Goal: Find specific page/section: Find specific page/section

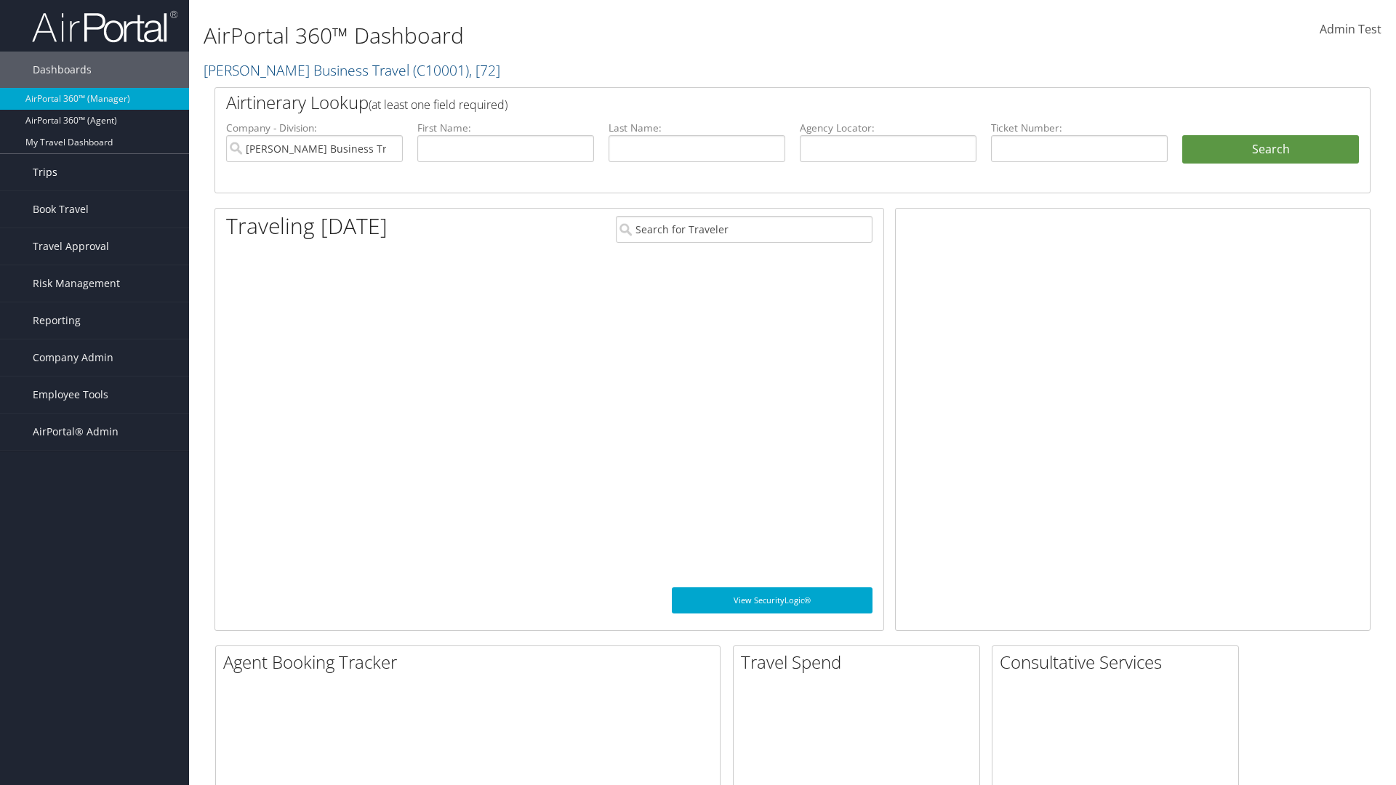
click at [95, 172] on link "Trips" at bounding box center [94, 172] width 189 height 36
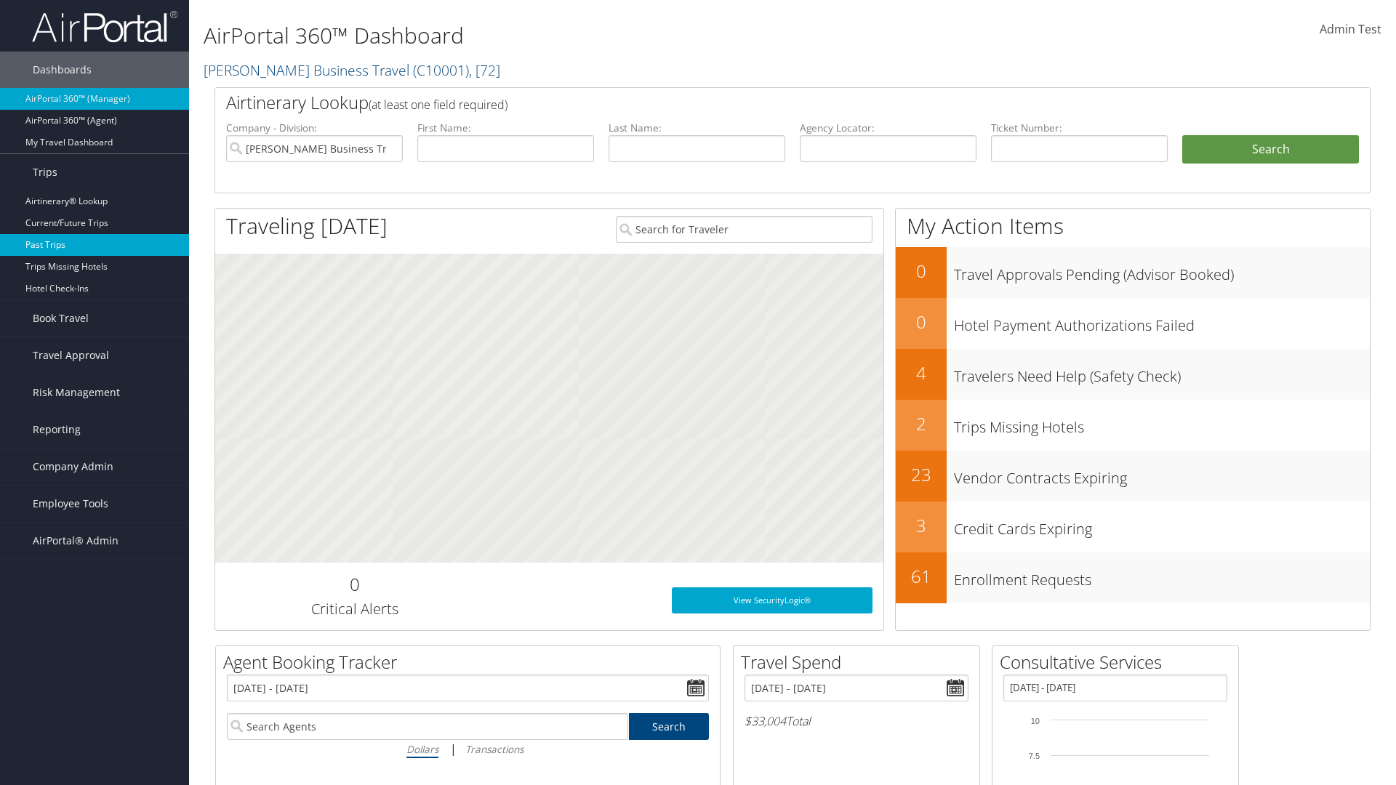
click at [95, 245] on link "Past Trips" at bounding box center [94, 245] width 189 height 22
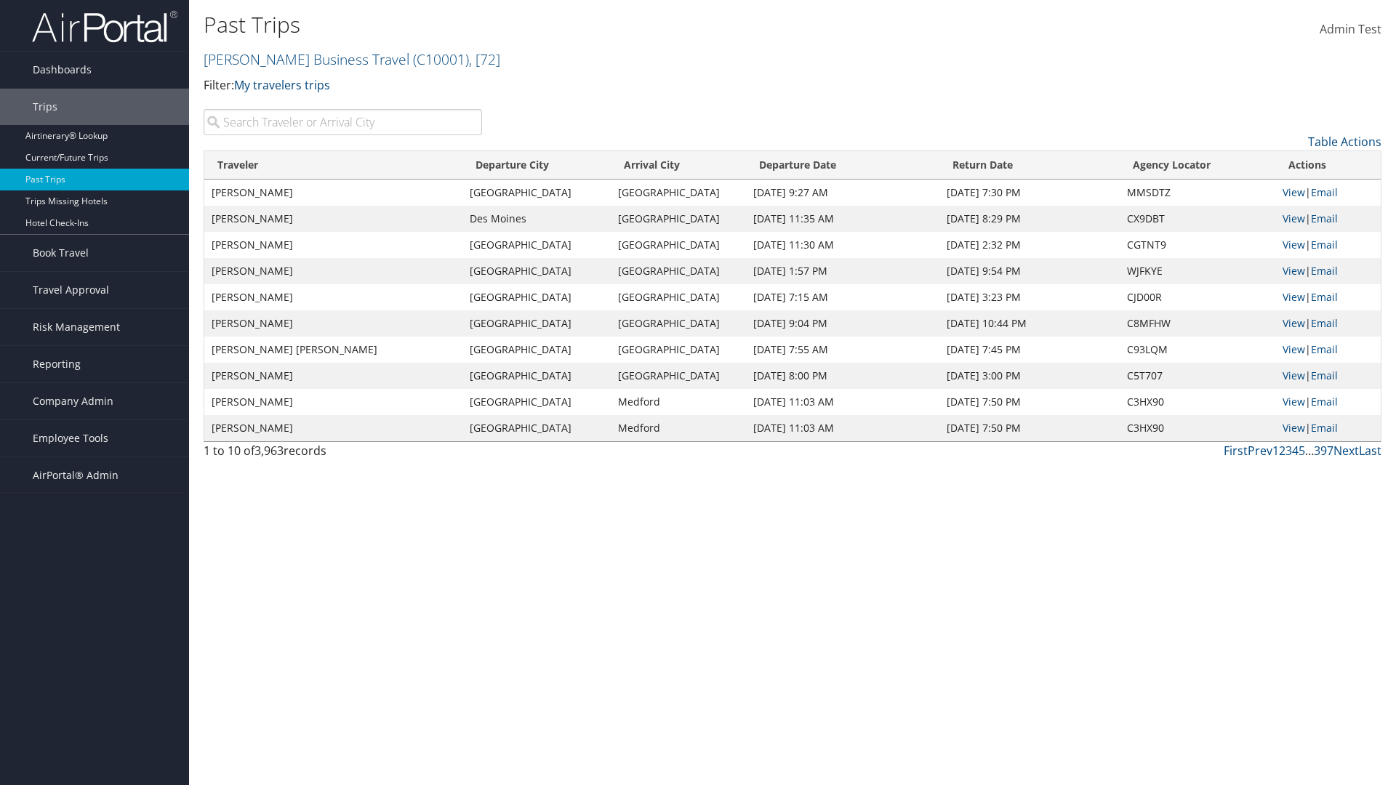
click at [343, 122] on input "search" at bounding box center [343, 122] width 279 height 26
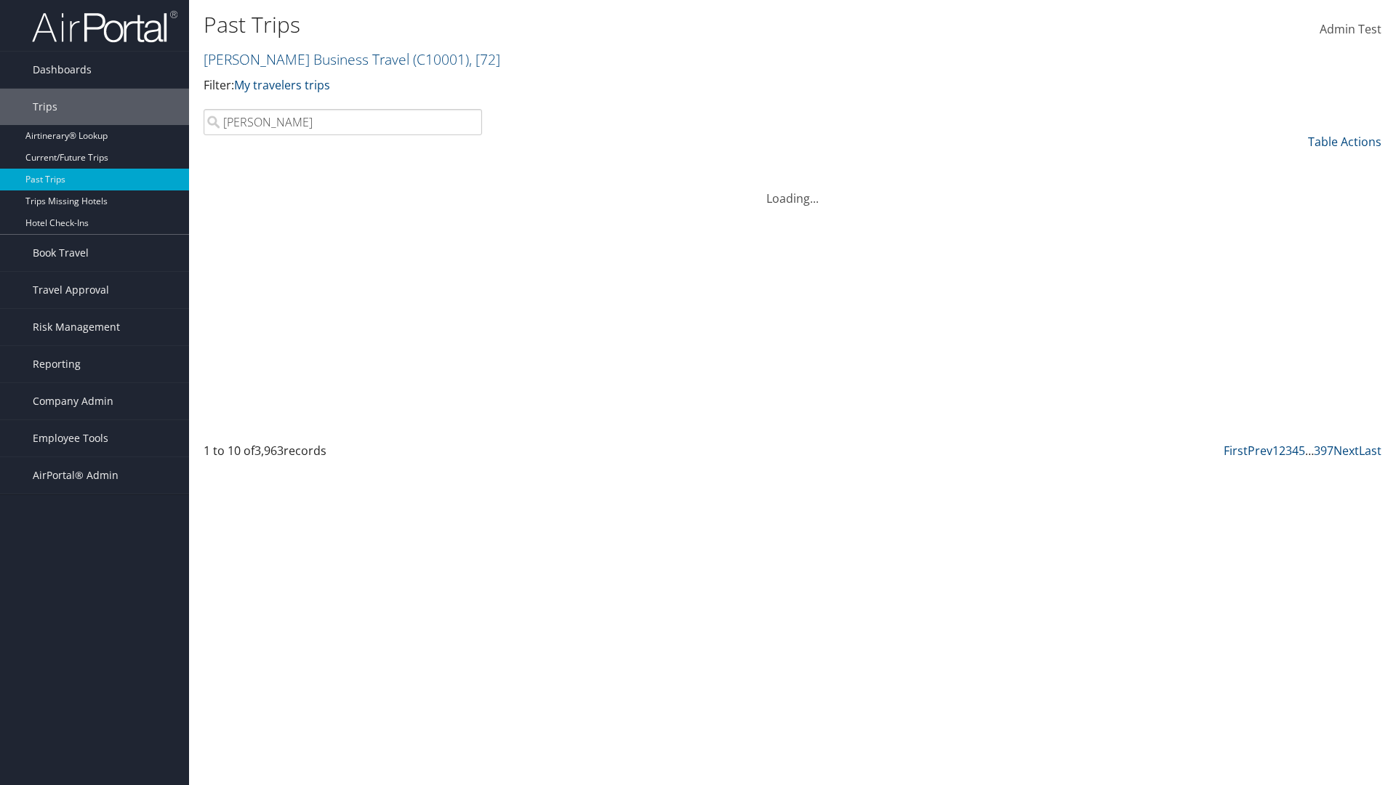
type input "[PERSON_NAME]"
click at [343, 122] on input "search" at bounding box center [343, 122] width 279 height 26
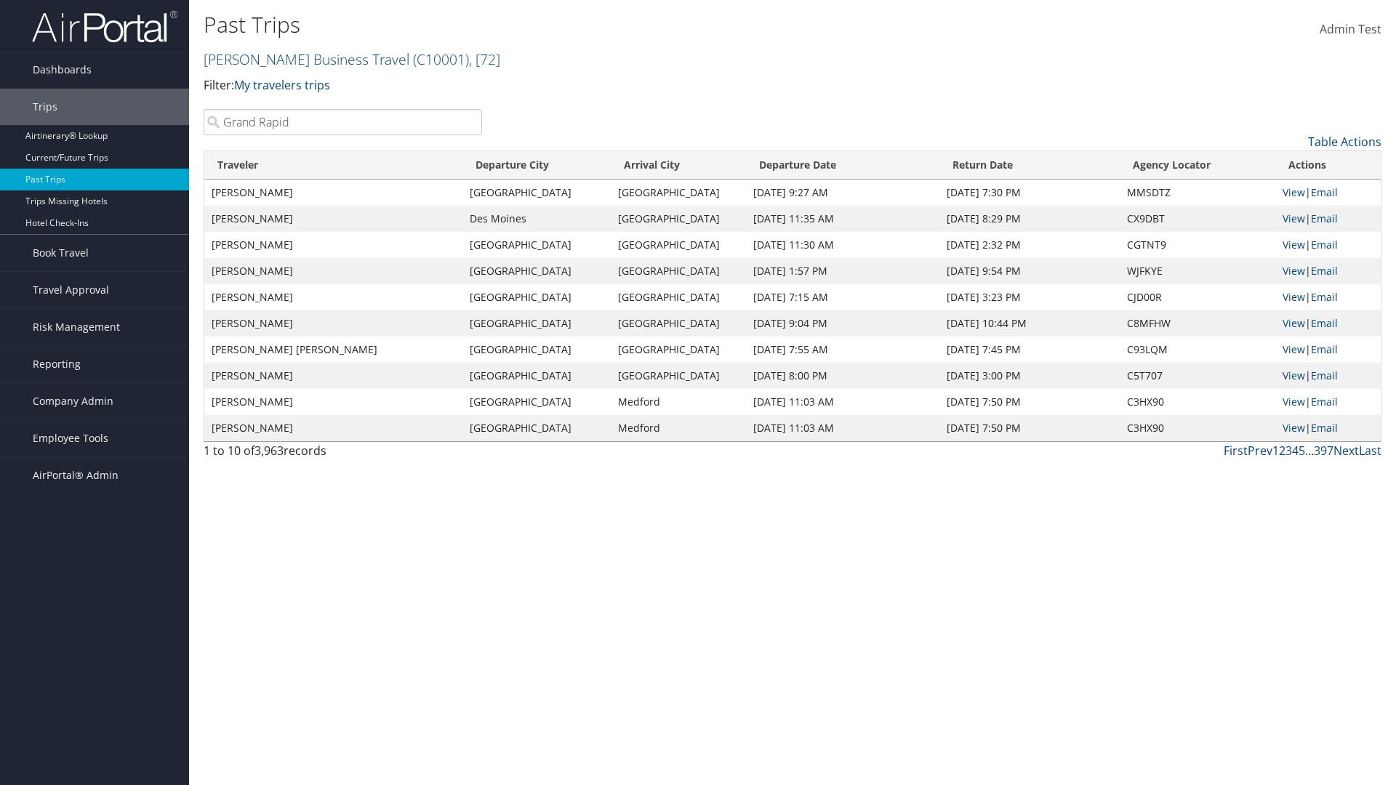
type input "[GEOGRAPHIC_DATA]"
